Goal: Download file/media

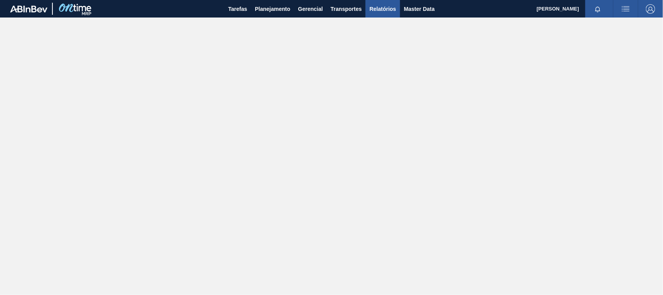
click at [375, 6] on span "Relatórios" at bounding box center [383, 8] width 26 height 9
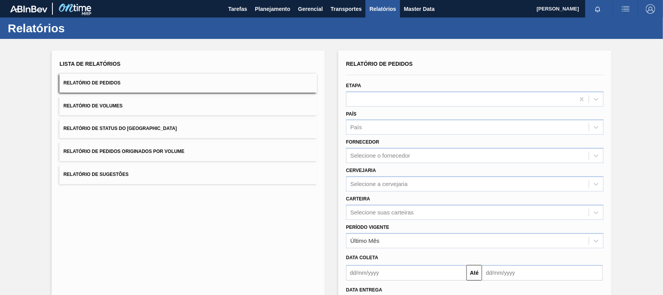
click at [152, 148] on span "Relatório de Pedidos Originados por Volume" at bounding box center [123, 150] width 121 height 5
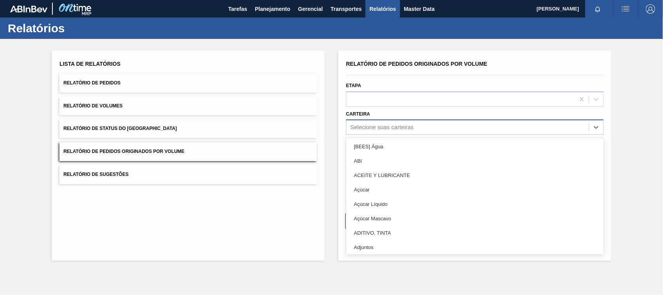
click at [377, 127] on div "Selecione suas carteiras" at bounding box center [382, 127] width 63 height 7
type input "ad"
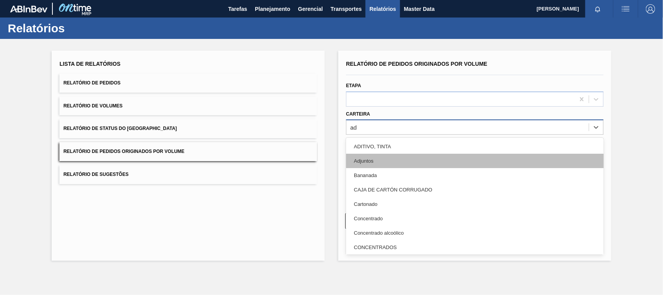
click at [372, 163] on div "Adjuntos" at bounding box center [475, 161] width 258 height 14
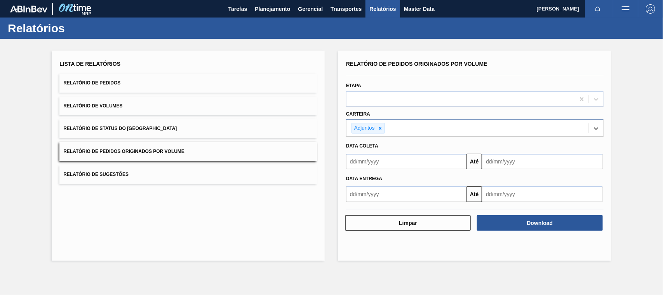
click at [370, 160] on input "text" at bounding box center [406, 162] width 120 height 16
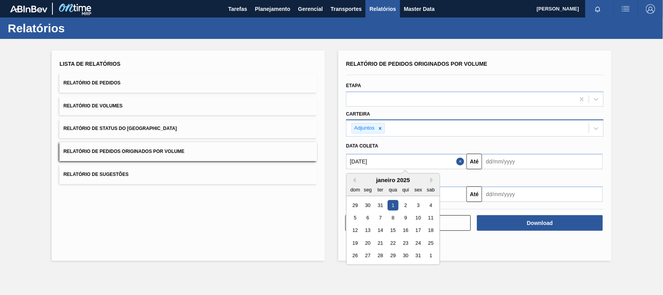
type input "[DATE]"
click at [394, 204] on div "1" at bounding box center [393, 205] width 10 height 10
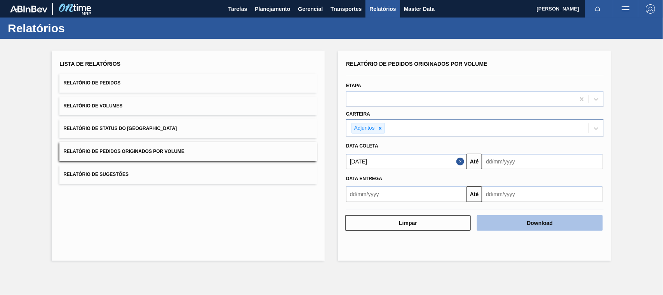
click at [511, 222] on button "Download" at bounding box center [540, 223] width 126 height 16
